Goal: Task Accomplishment & Management: Manage account settings

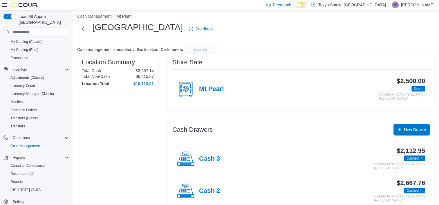
scroll to position [47, 0]
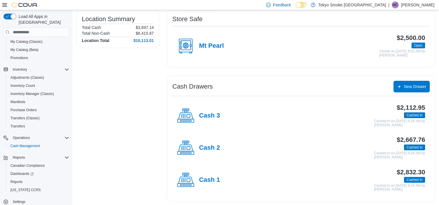
click at [210, 108] on div "Cash 3" at bounding box center [198, 115] width 43 height 17
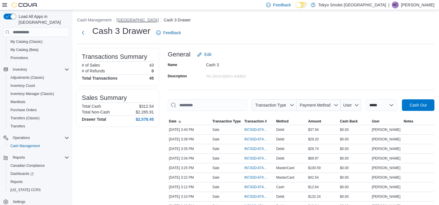
click at [138, 19] on button "[GEOGRAPHIC_DATA]" at bounding box center [137, 20] width 42 height 5
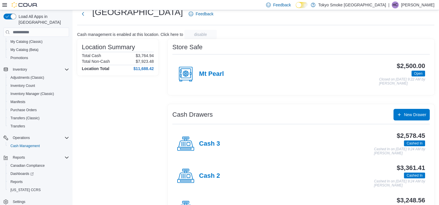
scroll to position [47, 0]
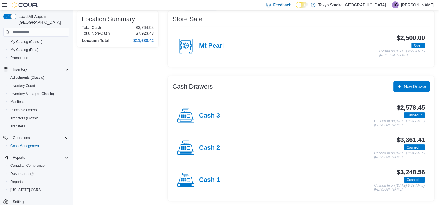
click at [222, 146] on div "$3,361.41 Cashed In Cashed In on [DATE] 9:24 AM by [PERSON_NAME]" at bounding box center [322, 148] width 205 height 23
click at [218, 148] on h4 "Cash 2" at bounding box center [209, 149] width 21 height 8
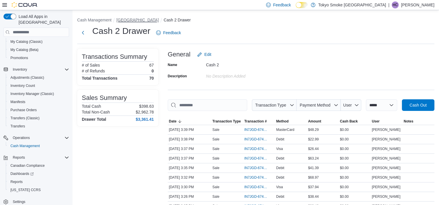
click at [138, 19] on button "[GEOGRAPHIC_DATA]" at bounding box center [137, 20] width 42 height 5
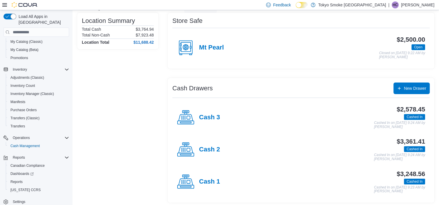
scroll to position [47, 0]
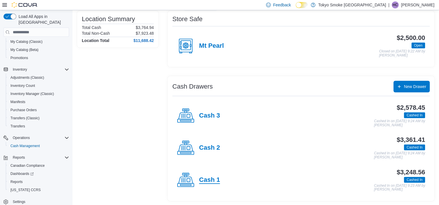
click at [212, 177] on h4 "Cash 1" at bounding box center [209, 181] width 21 height 8
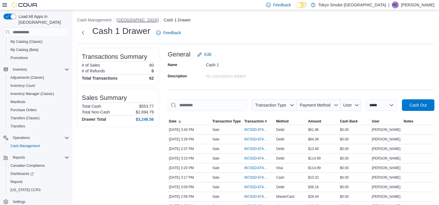
click at [145, 21] on button "[GEOGRAPHIC_DATA]" at bounding box center [137, 20] width 42 height 5
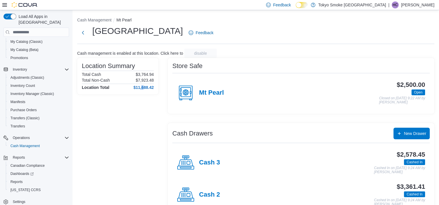
click at [143, 140] on div "Location Summary Total Cash $3,764.94 Total Non-Cash $7,923.48 Location Total $…" at bounding box center [117, 153] width 81 height 190
drag, startPoint x: 143, startPoint y: 140, endPoint x: 119, endPoint y: 149, distance: 25.5
click at [118, 150] on div "Location Summary Total Cash $3,764.94 Total Non-Cash $7,923.48 Location Total $…" at bounding box center [117, 153] width 81 height 190
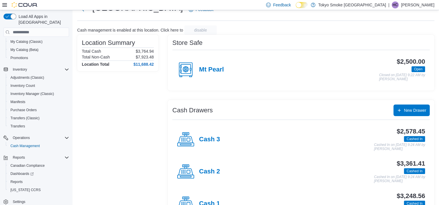
scroll to position [47, 0]
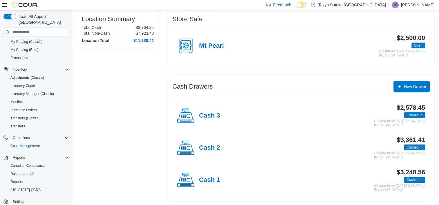
click at [207, 111] on div "Cash 3" at bounding box center [198, 115] width 43 height 17
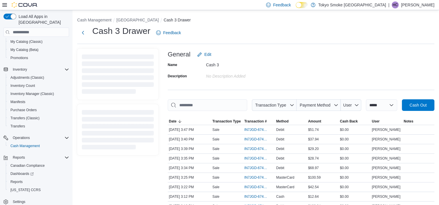
scroll to position [29, 0]
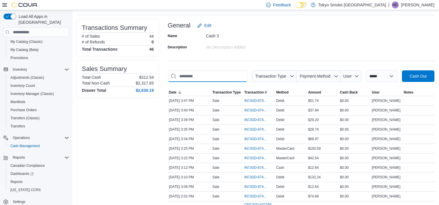
click at [227, 73] on input "This is a search bar. As you type, the results lower in the page will automatic…" at bounding box center [208, 77] width 80 height 12
type input "*****"
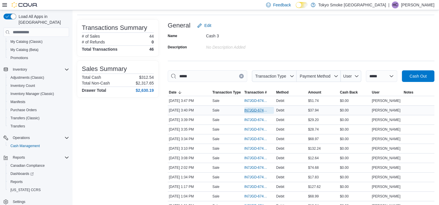
click at [253, 111] on span "IN7JGD-6741024" at bounding box center [256, 110] width 24 height 5
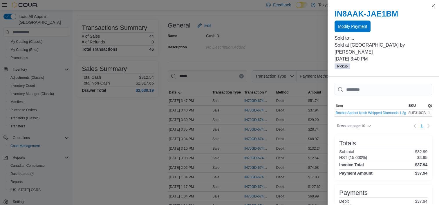
click at [364, 30] on span "Modify Payment" at bounding box center [352, 27] width 29 height 12
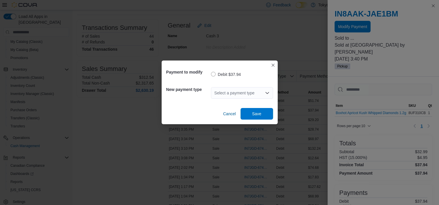
click at [251, 94] on div "Select a payment type" at bounding box center [242, 93] width 62 height 12
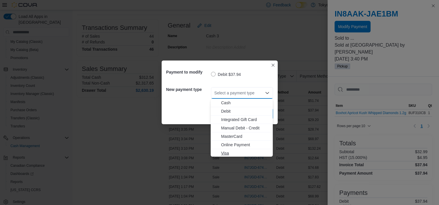
click at [224, 151] on span "Visa" at bounding box center [245, 154] width 48 height 6
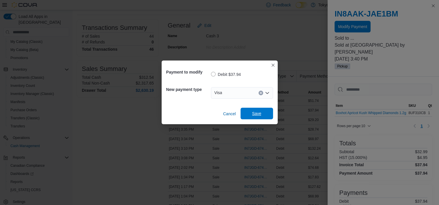
click at [254, 113] on span "Save" at bounding box center [256, 114] width 9 height 6
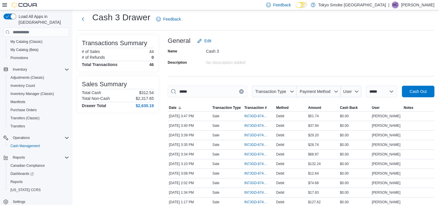
scroll to position [0, 0]
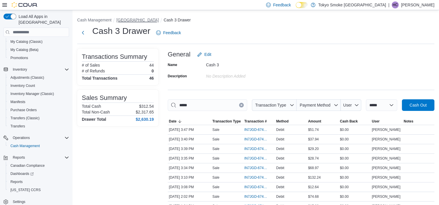
click at [157, 19] on button "[GEOGRAPHIC_DATA]" at bounding box center [137, 20] width 42 height 5
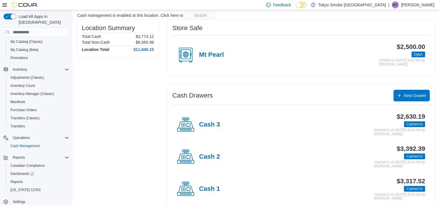
scroll to position [47, 0]
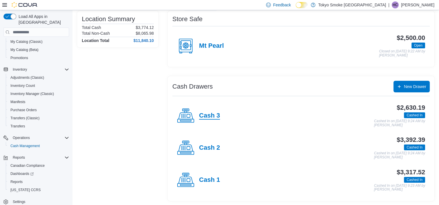
click at [208, 114] on h4 "Cash 3" at bounding box center [209, 116] width 21 height 8
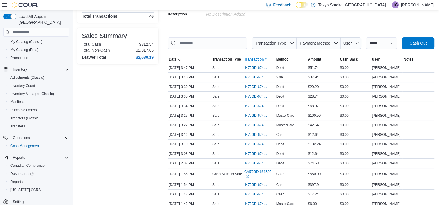
scroll to position [29, 0]
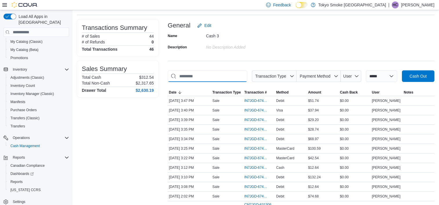
click at [208, 79] on input "This is a search bar. As you type, the results lower in the page will automatic…" at bounding box center [208, 77] width 80 height 12
type input "*"
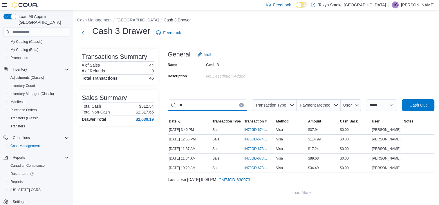
scroll to position [0, 0]
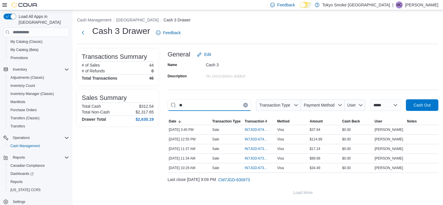
type input "*"
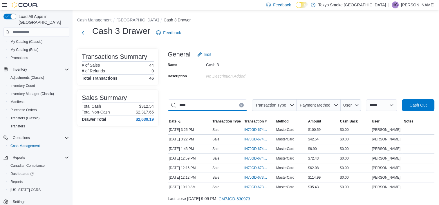
type input "****"
click at [159, 21] on button "[GEOGRAPHIC_DATA]" at bounding box center [137, 20] width 42 height 5
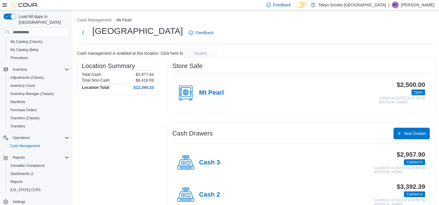
click at [117, 143] on div "Location Summary Total Cash $3,977.64 Total Non-Cash $8,416.69 Location Total $…" at bounding box center [117, 153] width 81 height 190
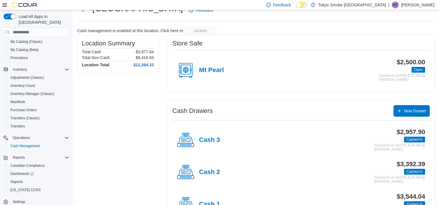
scroll to position [47, 0]
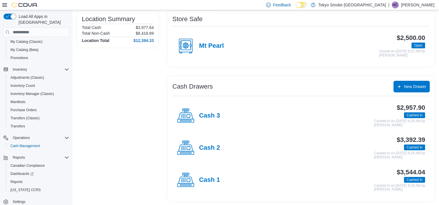
click at [209, 154] on div "Cash 2" at bounding box center [198, 148] width 43 height 17
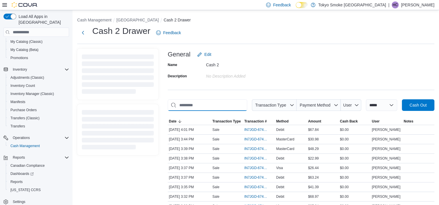
click at [209, 105] on input "This is a search bar. As you type, the results lower in the page will automatic…" at bounding box center [208, 106] width 80 height 12
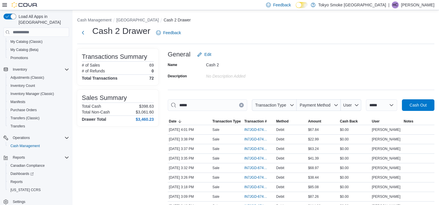
click at [196, 109] on input "*****" at bounding box center [208, 106] width 80 height 12
type input "*"
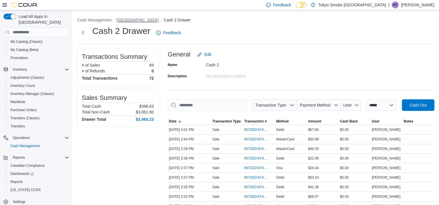
click at [142, 22] on button "[GEOGRAPHIC_DATA]" at bounding box center [137, 20] width 42 height 5
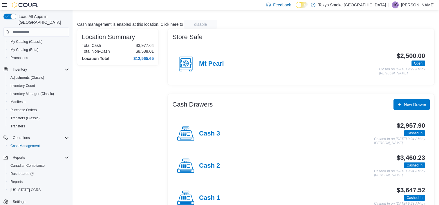
scroll to position [47, 0]
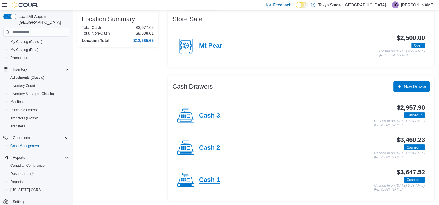
click at [207, 183] on h4 "Cash 1" at bounding box center [209, 181] width 21 height 8
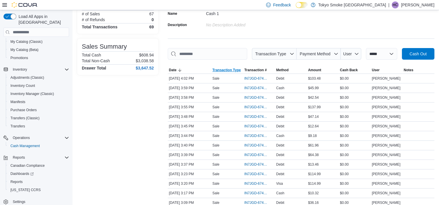
scroll to position [58, 0]
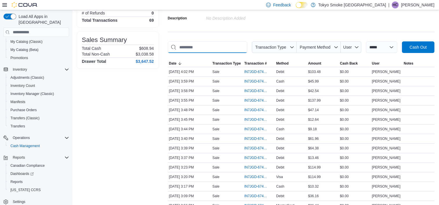
click at [214, 43] on input "This is a search bar. As you type, the results lower in the page will automatic…" at bounding box center [208, 47] width 80 height 12
click at [202, 47] on input "*****" at bounding box center [208, 47] width 80 height 12
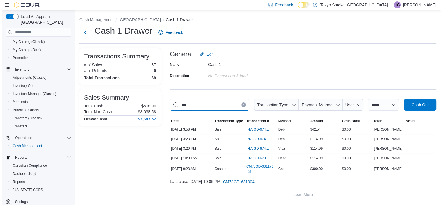
scroll to position [0, 0]
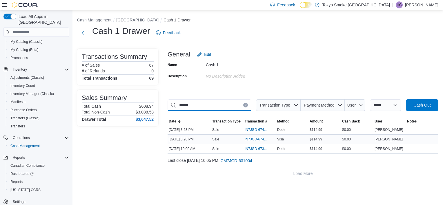
type input "******"
click at [257, 141] on span "IN7JGD-6740916" at bounding box center [257, 139] width 24 height 5
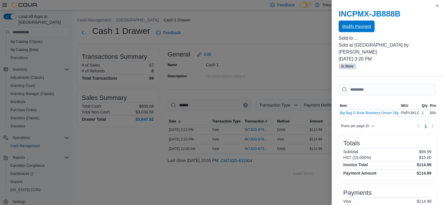
click at [371, 31] on span "Modify Payment" at bounding box center [356, 27] width 29 height 12
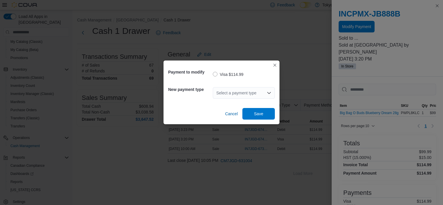
click at [249, 91] on div "Select a payment type" at bounding box center [244, 93] width 62 height 12
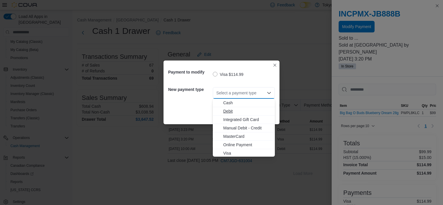
click at [229, 112] on span "Debit" at bounding box center [247, 112] width 48 height 6
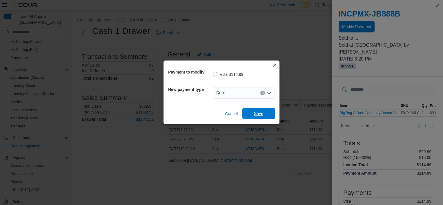
click at [262, 109] on span "Save" at bounding box center [259, 114] width 26 height 12
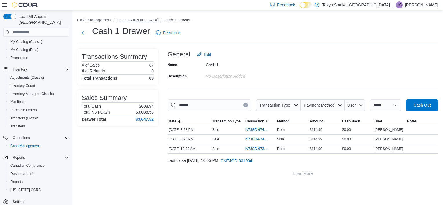
click at [153, 20] on button "[GEOGRAPHIC_DATA]" at bounding box center [137, 20] width 42 height 5
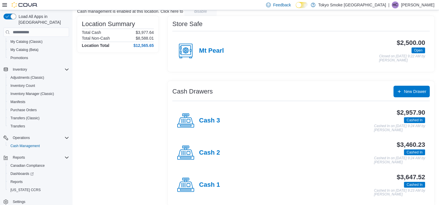
scroll to position [47, 0]
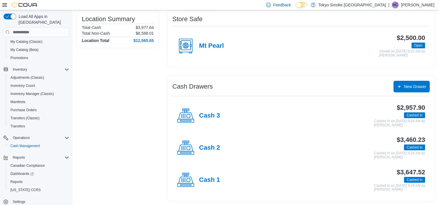
click at [217, 192] on div "Cash 1 $3,647.52 Cashed In Cashed In on [DATE] 9:23 AM by [PERSON_NAME]" at bounding box center [300, 181] width 257 height 32
click at [214, 185] on div "Cash 1" at bounding box center [198, 180] width 43 height 17
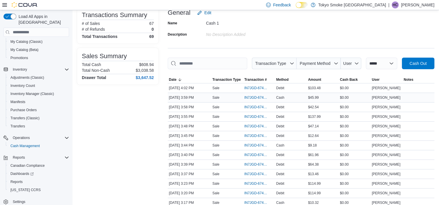
scroll to position [58, 0]
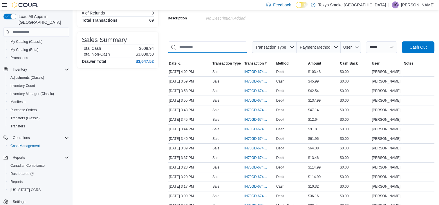
click at [210, 47] on input "This is a search bar. As you type, the results lower in the page will automatic…" at bounding box center [208, 47] width 80 height 12
type input "*****"
click at [199, 50] on input "*****" at bounding box center [208, 47] width 80 height 12
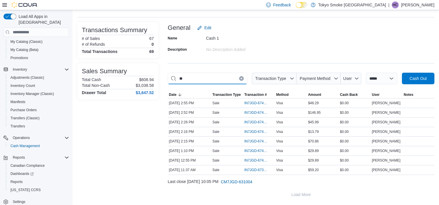
scroll to position [26, 0]
type input "*"
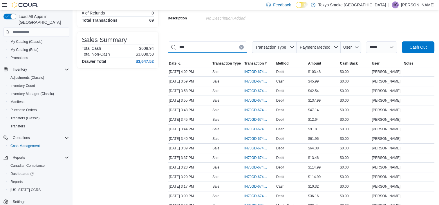
scroll to position [0, 0]
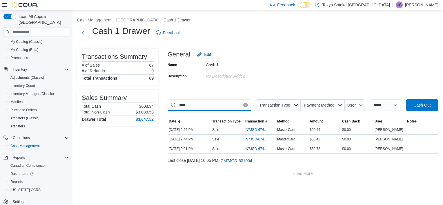
type input "****"
click at [155, 19] on button "[GEOGRAPHIC_DATA]" at bounding box center [137, 20] width 42 height 5
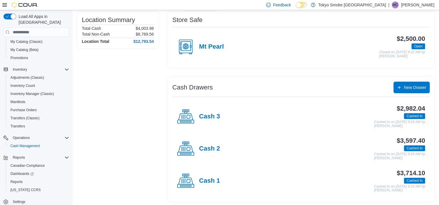
scroll to position [47, 0]
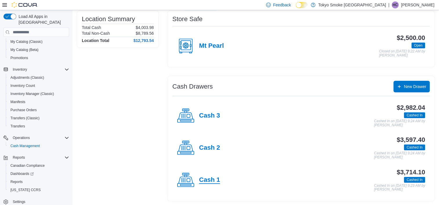
click at [214, 182] on h4 "Cash 1" at bounding box center [209, 181] width 21 height 8
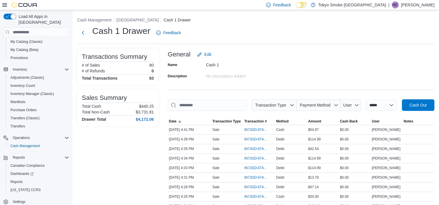
click at [138, 17] on li "[GEOGRAPHIC_DATA]" at bounding box center [139, 20] width 47 height 6
click at [140, 20] on button "[GEOGRAPHIC_DATA]" at bounding box center [137, 20] width 42 height 5
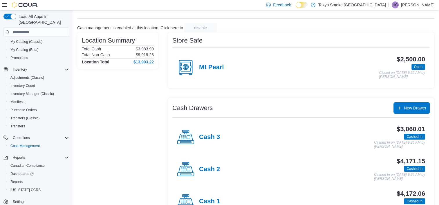
scroll to position [47, 0]
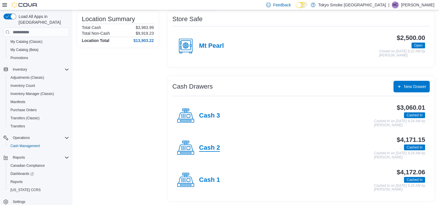
click at [218, 148] on h4 "Cash 2" at bounding box center [209, 149] width 21 height 8
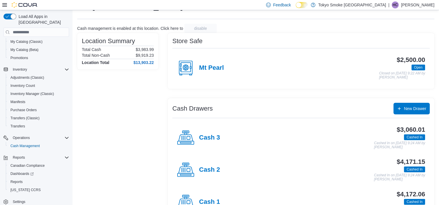
scroll to position [47, 0]
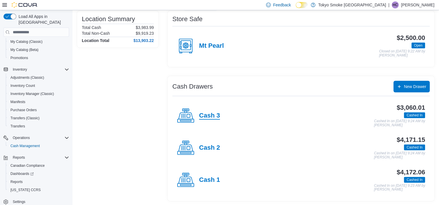
click at [207, 116] on h4 "Cash 3" at bounding box center [209, 116] width 21 height 8
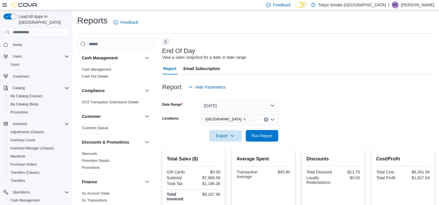
scroll to position [24, 0]
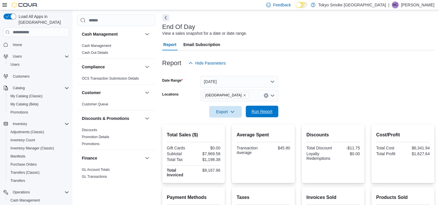
click at [272, 112] on span "Run Report" at bounding box center [262, 112] width 21 height 6
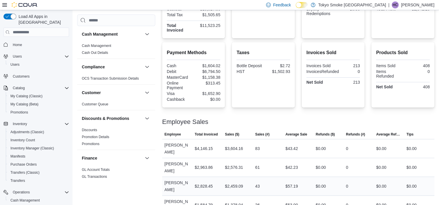
scroll to position [0, 0]
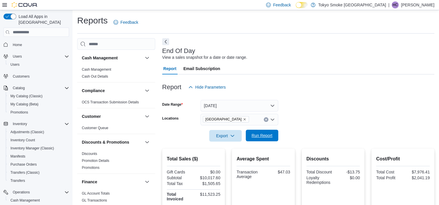
click at [258, 139] on span "Run Report" at bounding box center [262, 136] width 26 height 12
click at [343, 84] on div "Report Hide Parameters" at bounding box center [298, 88] width 272 height 12
click at [264, 137] on span "Run Report" at bounding box center [262, 136] width 21 height 6
click at [245, 63] on div "Report Email Subscription" at bounding box center [298, 69] width 272 height 12
click at [283, 78] on div at bounding box center [298, 78] width 272 height 7
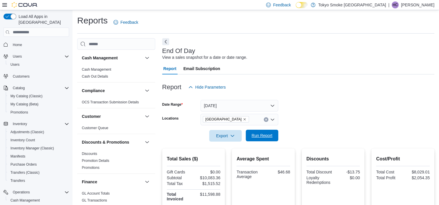
click at [260, 138] on span "Run Report" at bounding box center [262, 136] width 21 height 6
click at [318, 93] on div "Report Hide Parameters" at bounding box center [298, 88] width 272 height 12
click at [260, 139] on span "Run Report" at bounding box center [262, 136] width 26 height 12
click at [270, 134] on span "Run Report" at bounding box center [262, 136] width 21 height 6
click at [312, 100] on div at bounding box center [298, 96] width 272 height 7
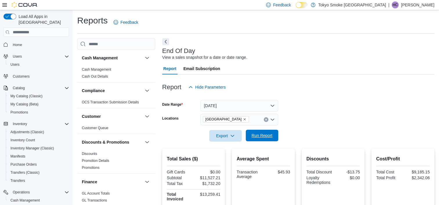
click at [262, 133] on span "Run Report" at bounding box center [262, 136] width 26 height 12
click at [42, 41] on span "Home" at bounding box center [39, 44] width 59 height 7
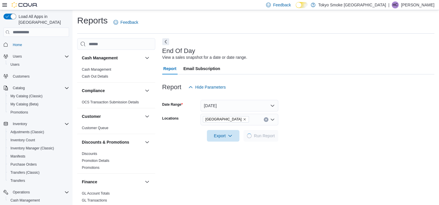
scroll to position [3, 0]
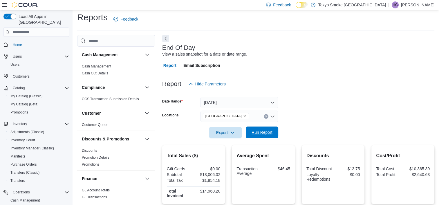
click at [263, 136] on span "Run Report" at bounding box center [262, 133] width 26 height 12
click at [271, 131] on span "Run Report" at bounding box center [262, 133] width 21 height 6
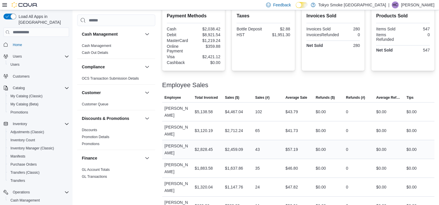
scroll to position [207, 0]
drag, startPoint x: 268, startPoint y: 192, endPoint x: 164, endPoint y: 187, distance: 104.8
click at [164, 196] on tr "Employee Courtney Hubley Total Invoiced $669.36 Sales ($) $582.03 Sales (#) 11 …" at bounding box center [298, 205] width 272 height 19
drag, startPoint x: 164, startPoint y: 187, endPoint x: 258, endPoint y: 183, distance: 94.7
click at [164, 196] on div "Courtney Hubley" at bounding box center [177, 205] width 30 height 19
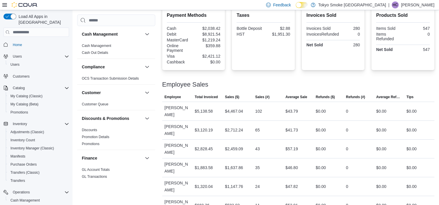
click at [274, 85] on div "Employee Sales" at bounding box center [298, 84] width 272 height 7
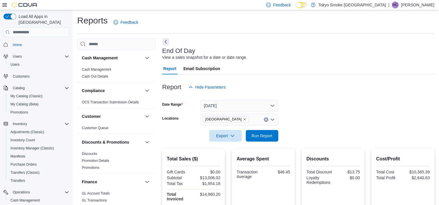
scroll to position [0, 0]
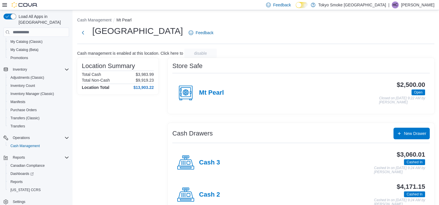
scroll to position [47, 0]
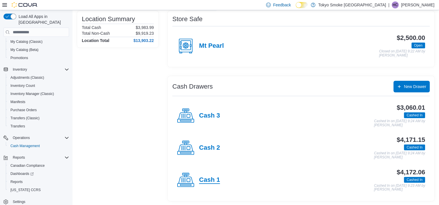
click at [207, 180] on h4 "Cash 1" at bounding box center [209, 181] width 21 height 8
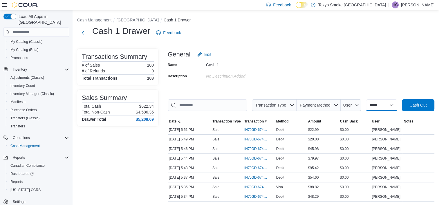
click at [395, 104] on select "**********" at bounding box center [381, 106] width 31 height 12
select select "*********"
click at [366, 100] on select "**********" at bounding box center [381, 106] width 31 height 12
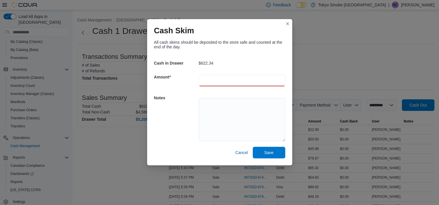
click at [214, 79] on input "number" at bounding box center [242, 81] width 86 height 12
type input "******"
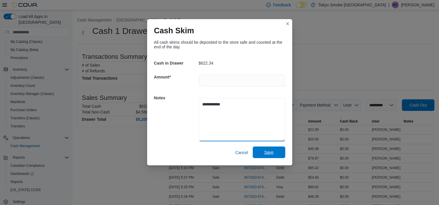
type textarea "**********"
click at [280, 156] on span "Save" at bounding box center [269, 153] width 26 height 12
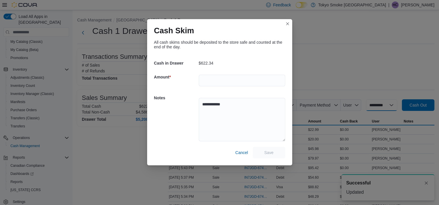
select select
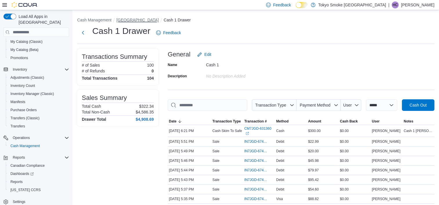
click at [147, 21] on button "[GEOGRAPHIC_DATA]" at bounding box center [137, 20] width 42 height 5
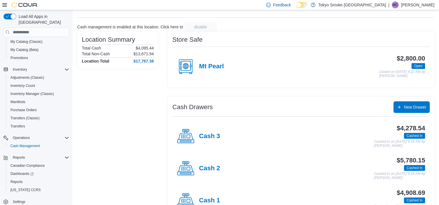
scroll to position [47, 0]
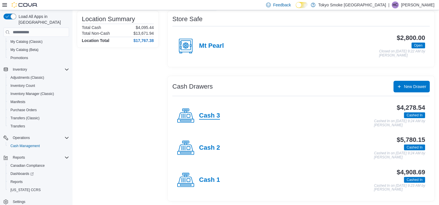
click at [212, 116] on h4 "Cash 3" at bounding box center [209, 116] width 21 height 8
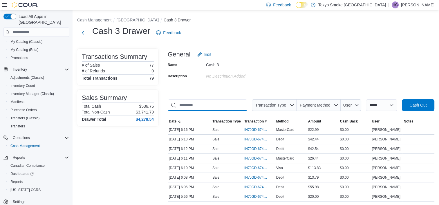
click at [200, 107] on input "This is a search bar. As you type, the results lower in the page will automatic…" at bounding box center [208, 106] width 80 height 12
type input "*"
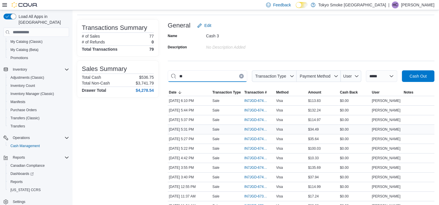
type input "*"
type input "*****"
click at [240, 78] on button "Clear input" at bounding box center [241, 76] width 5 height 5
click at [264, 37] on div "Cash 3" at bounding box center [245, 34] width 78 height 7
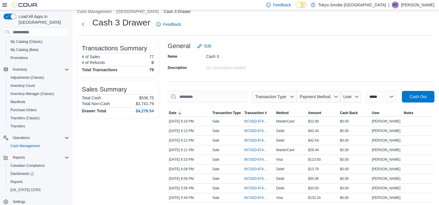
scroll to position [0, 0]
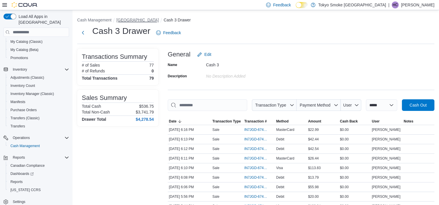
click at [151, 21] on button "[GEOGRAPHIC_DATA]" at bounding box center [137, 20] width 42 height 5
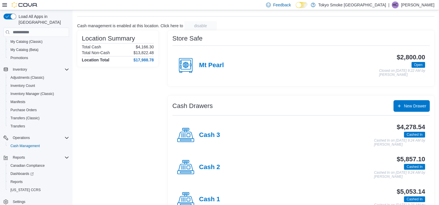
scroll to position [47, 0]
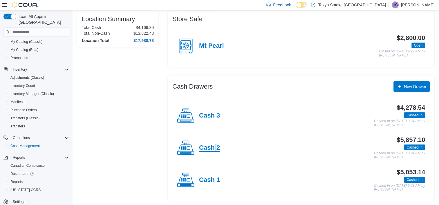
click at [216, 147] on h4 "Cash 2" at bounding box center [209, 149] width 21 height 8
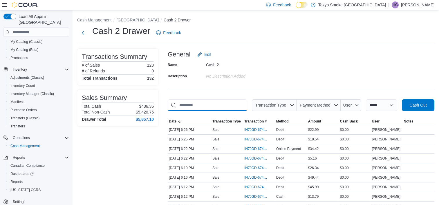
click at [200, 104] on input "This is a search bar. As you type, the results lower in the page will automatic…" at bounding box center [208, 106] width 80 height 12
type input "*"
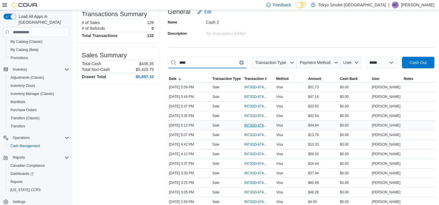
scroll to position [58, 0]
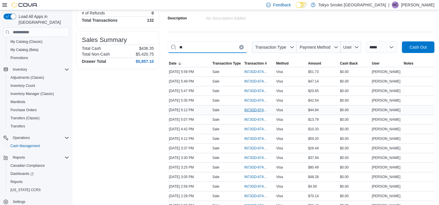
type input "*"
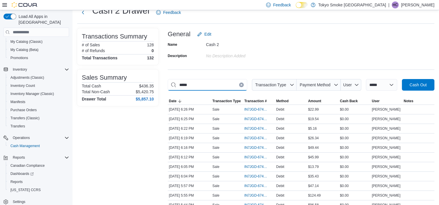
scroll to position [0, 0]
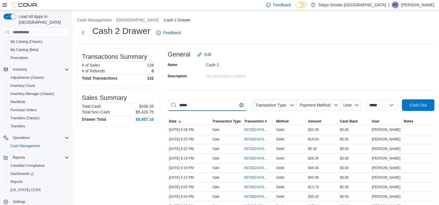
type input "*****"
click at [241, 106] on icon "Clear input" at bounding box center [241, 105] width 1 height 1
click at [290, 57] on div "General Edit" at bounding box center [301, 55] width 267 height 12
click at [159, 19] on button "[GEOGRAPHIC_DATA]" at bounding box center [137, 20] width 42 height 5
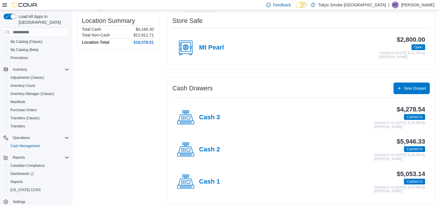
scroll to position [47, 0]
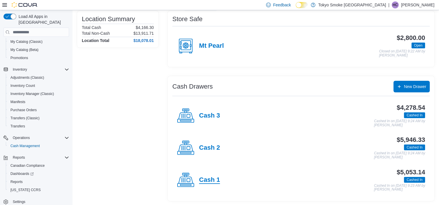
drag, startPoint x: 205, startPoint y: 181, endPoint x: 204, endPoint y: 171, distance: 10.5
click at [205, 181] on h4 "Cash 1" at bounding box center [209, 181] width 21 height 8
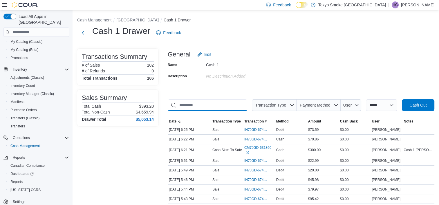
click at [213, 107] on input "This is a search bar. As you type, the results lower in the page will automatic…" at bounding box center [208, 106] width 80 height 12
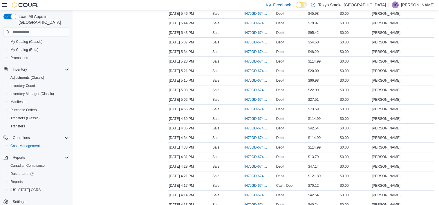
scroll to position [174, 0]
type input "*****"
